Goal: Navigation & Orientation: Find specific page/section

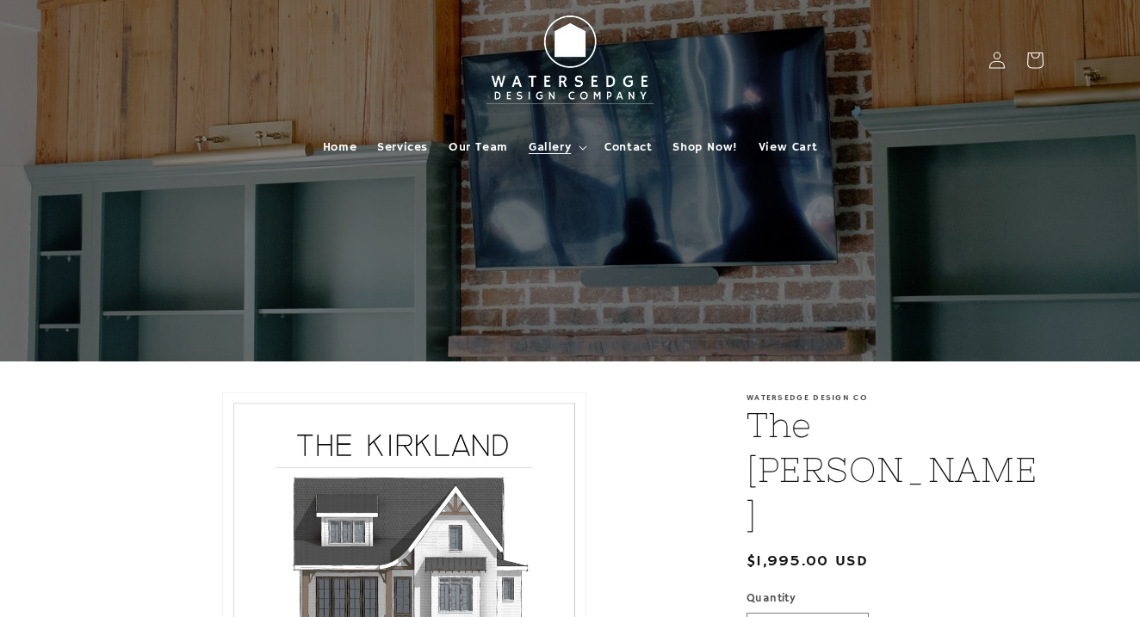
click at [550, 149] on span "Gallery" at bounding box center [550, 146] width 42 height 15
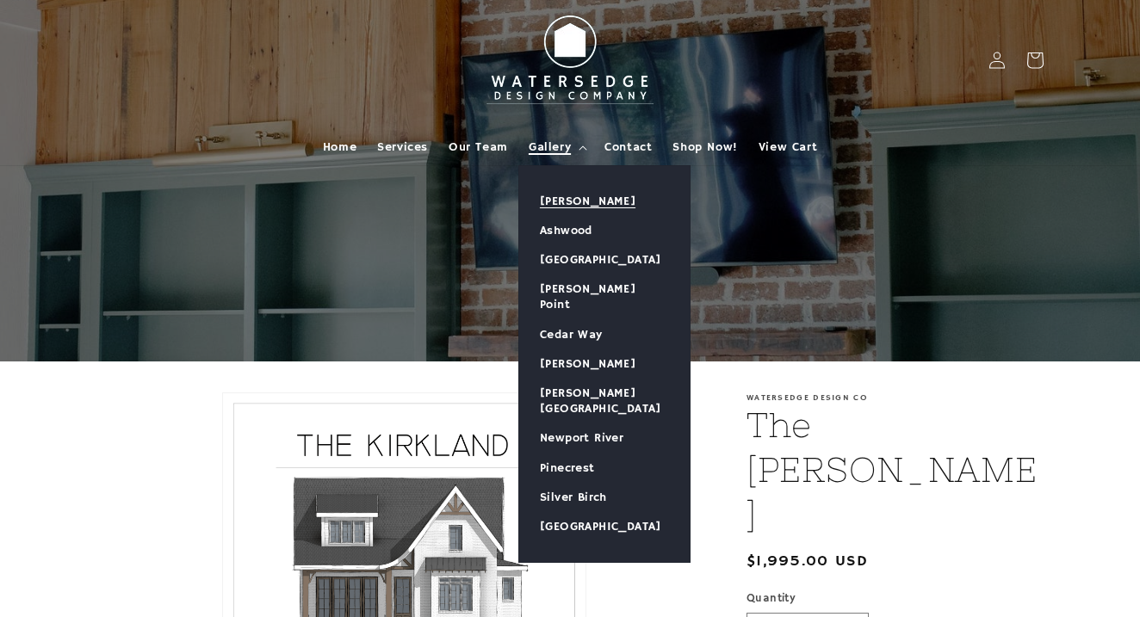
click at [583, 200] on link "[PERSON_NAME]" at bounding box center [604, 201] width 170 height 29
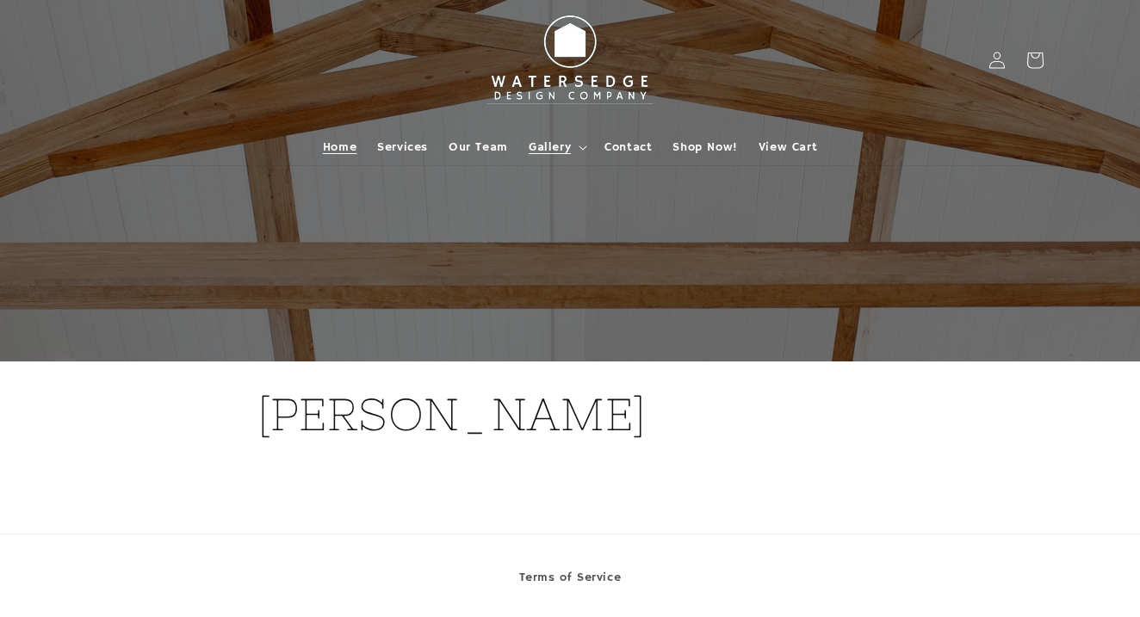
click at [343, 139] on span "Home" at bounding box center [340, 146] width 34 height 15
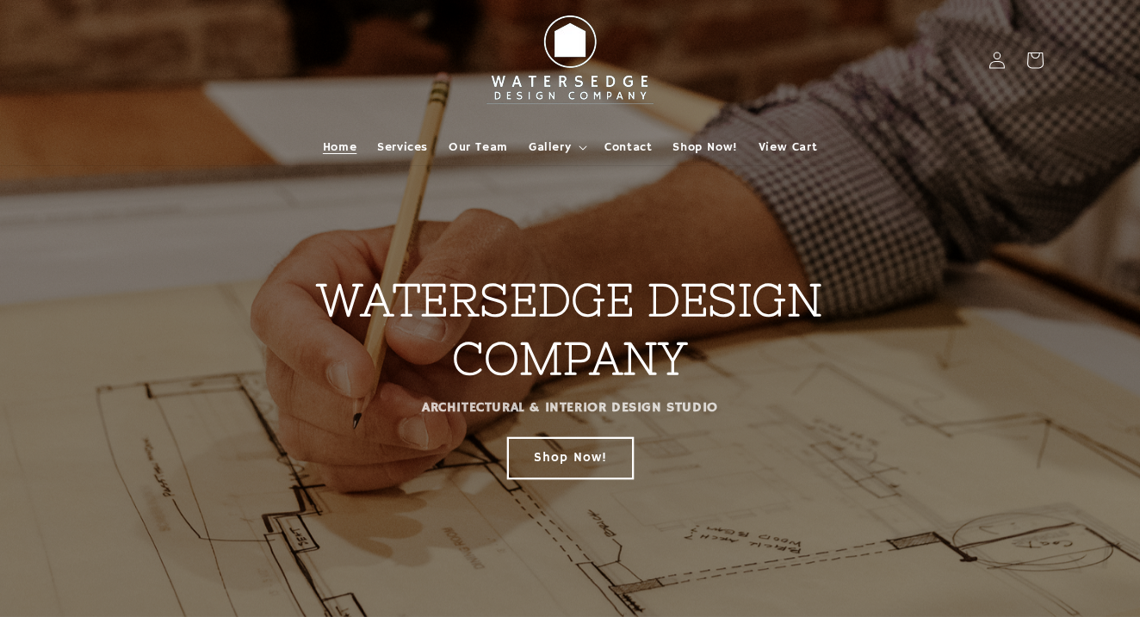
click at [579, 455] on link "Shop Now!" at bounding box center [570, 457] width 125 height 40
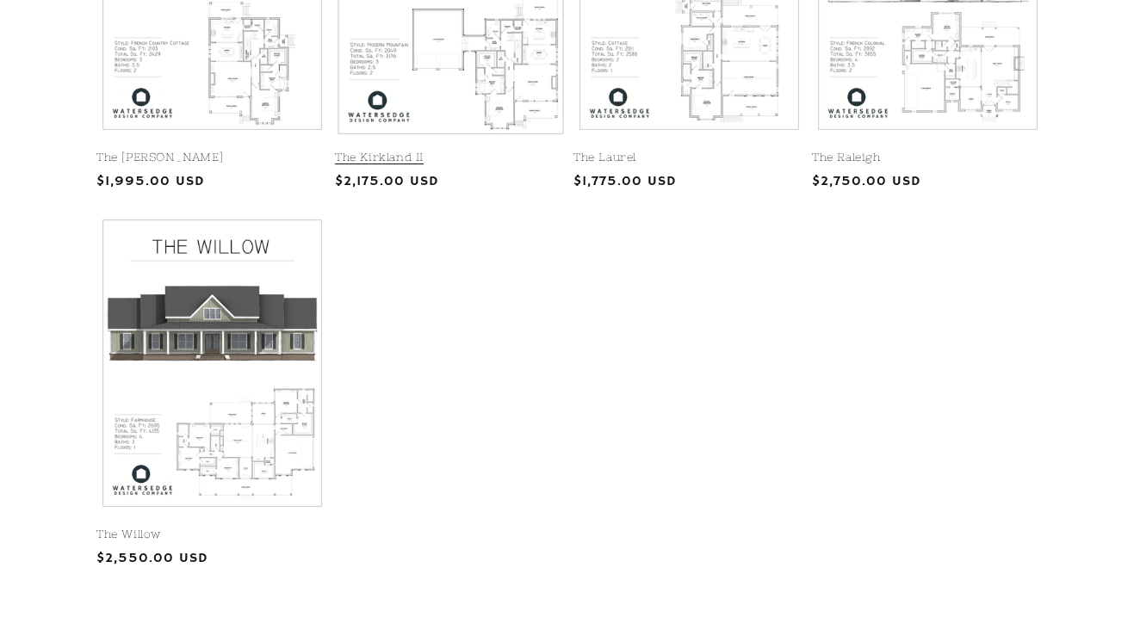
scroll to position [959, 0]
